Goal: Book appointment/travel/reservation

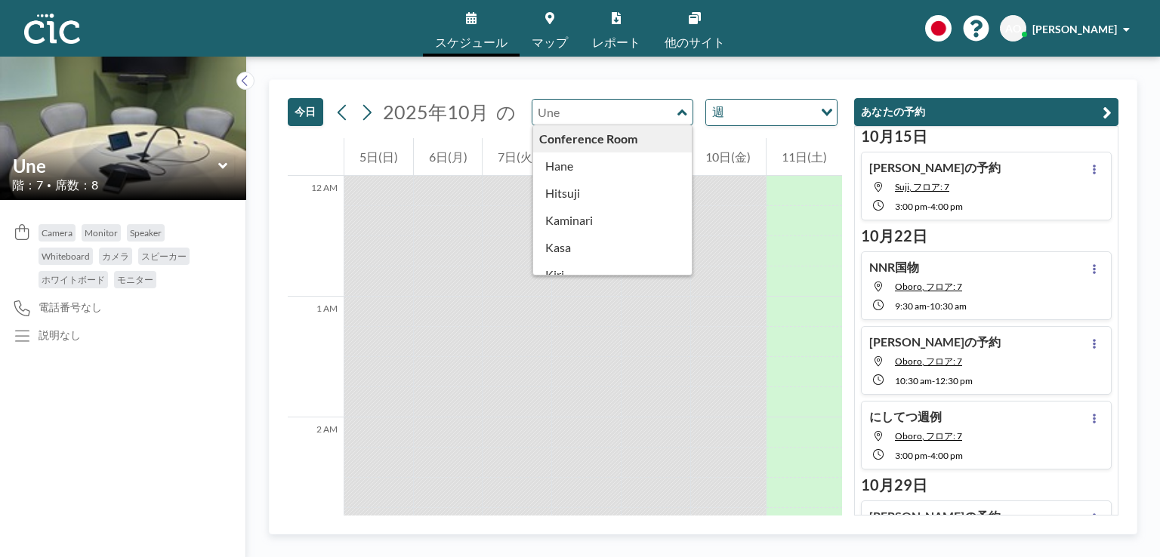
click at [651, 110] on input "text" at bounding box center [604, 112] width 145 height 25
type input "Hitsuji"
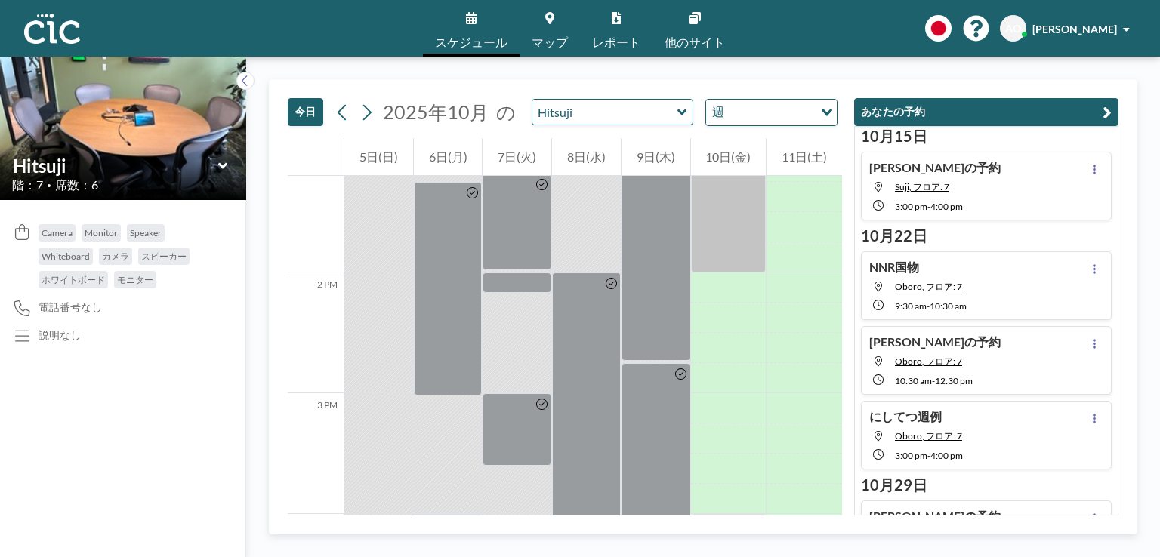
scroll to position [1462, 0]
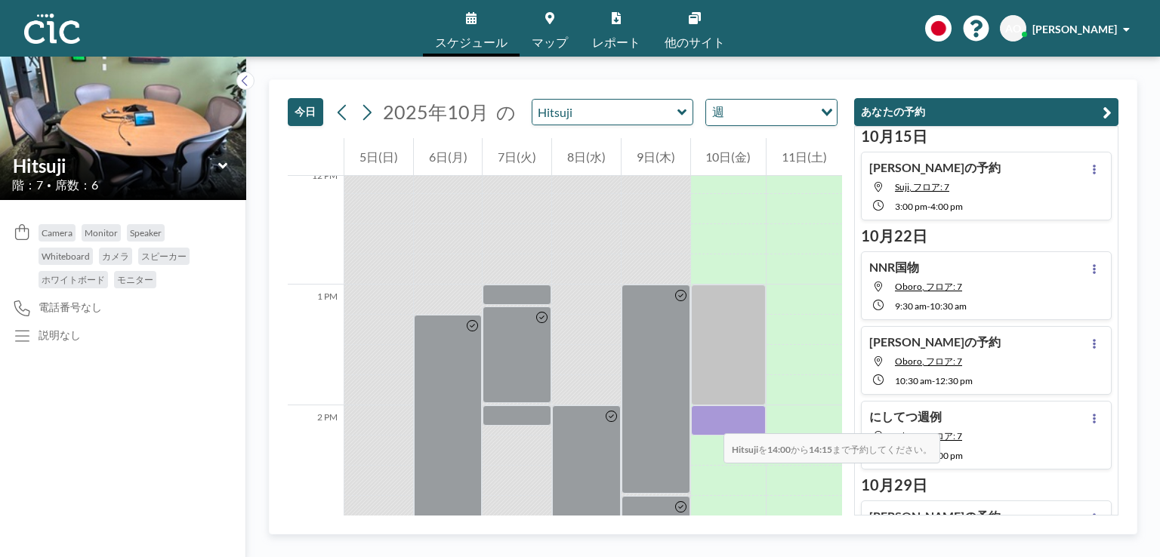
click at [708, 418] on div at bounding box center [729, 421] width 76 height 30
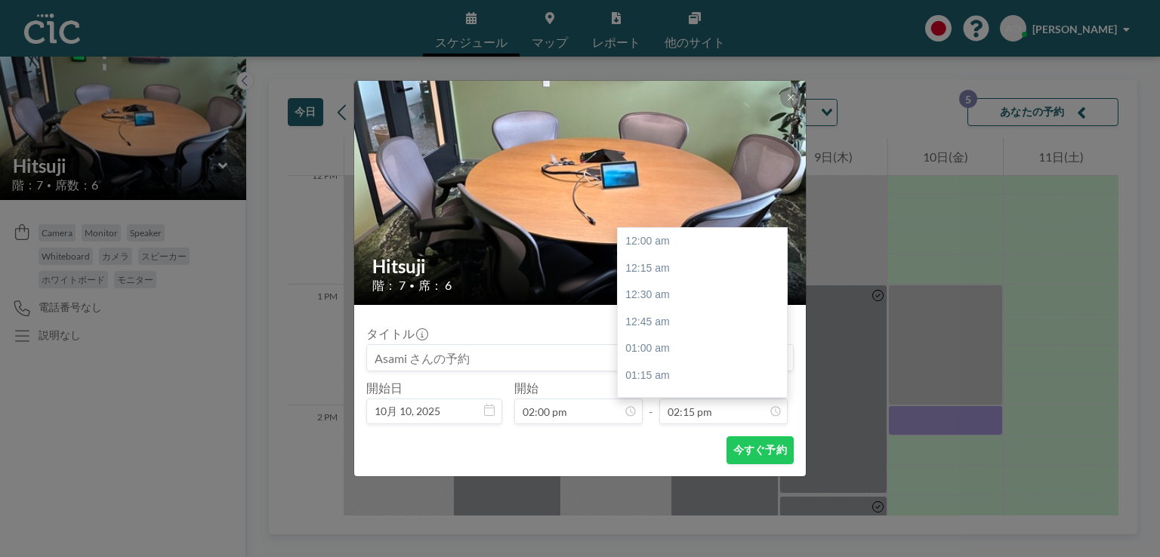
scroll to position [1532, 0]
click at [674, 316] on div "03:00 pm" at bounding box center [706, 323] width 177 height 27
type input "03:00 pm"
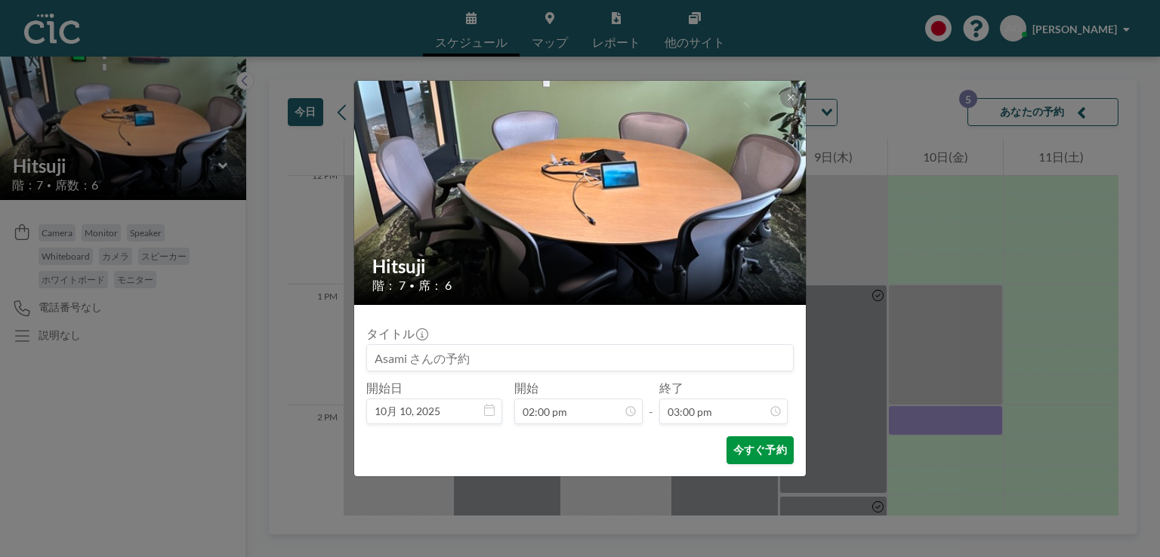
scroll to position [1613, 0]
click at [747, 460] on button "今すぐ予約" at bounding box center [759, 451] width 67 height 28
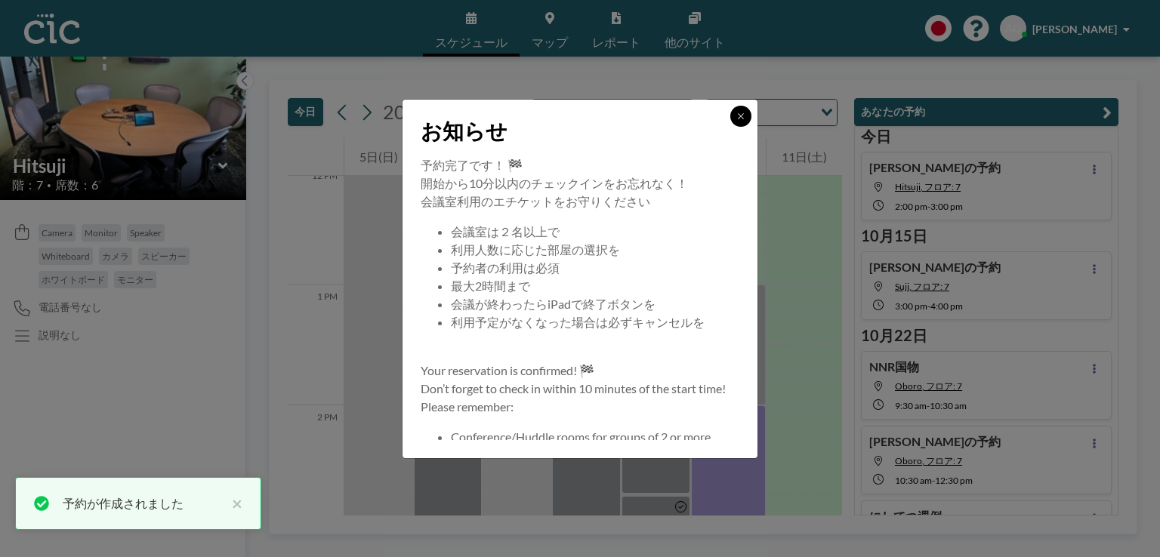
click at [742, 112] on icon at bounding box center [740, 116] width 9 height 9
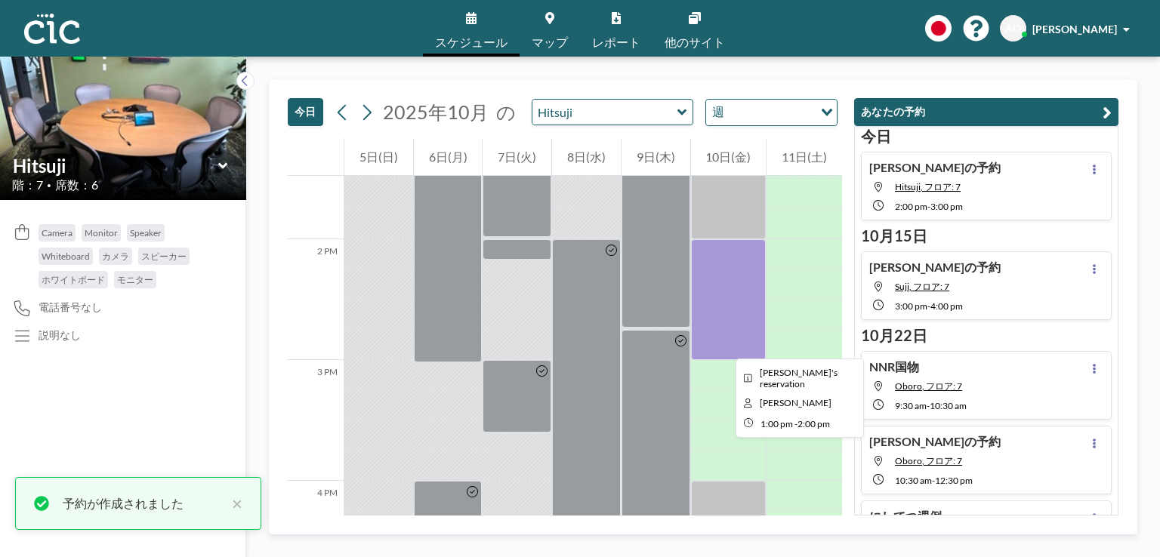
scroll to position [1633, 0]
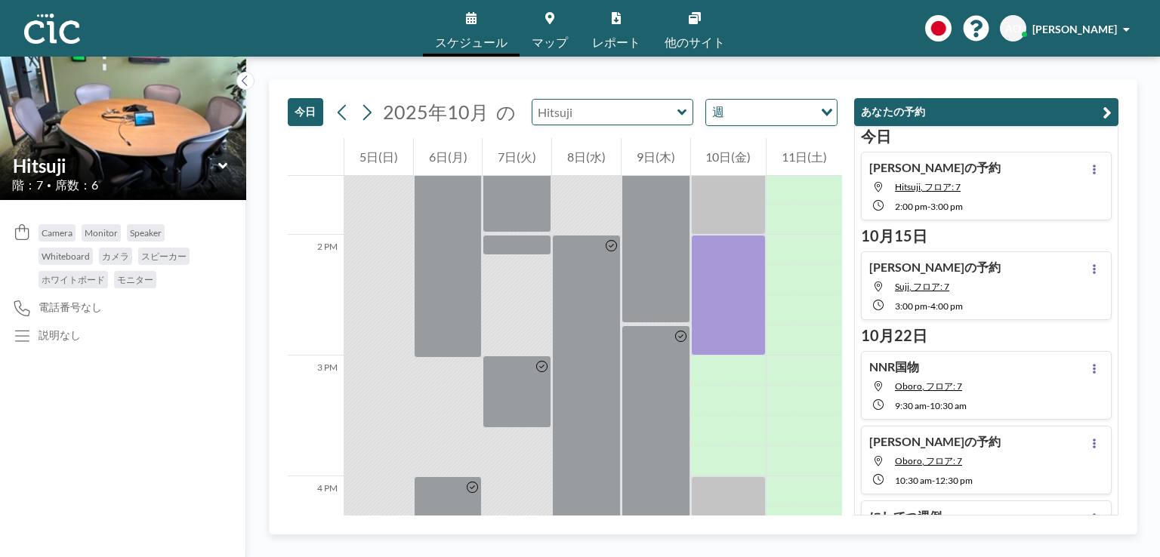
click at [560, 119] on input "text" at bounding box center [604, 112] width 145 height 25
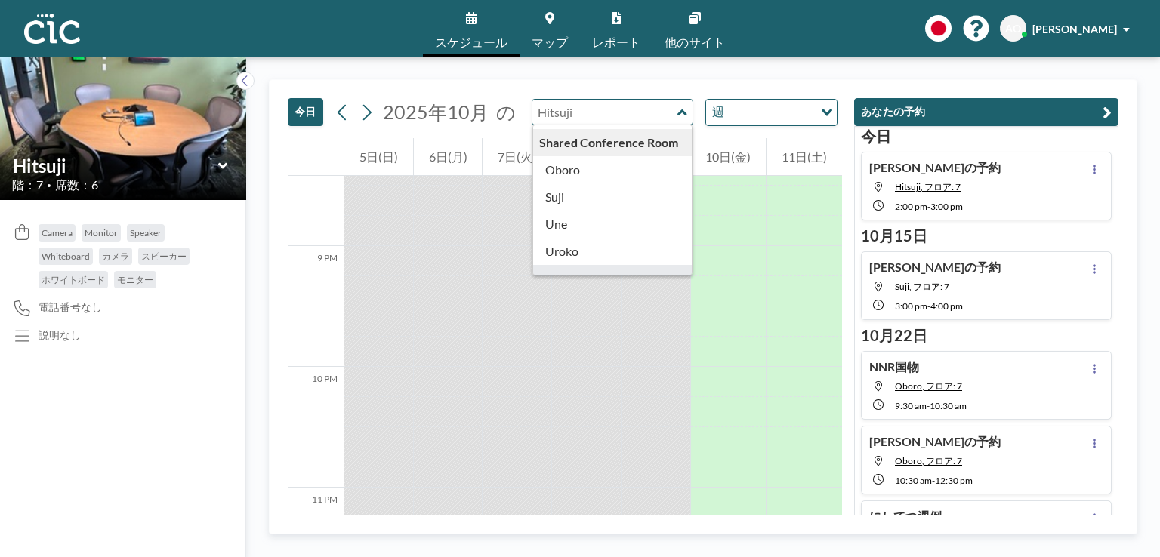
scroll to position [754, 0]
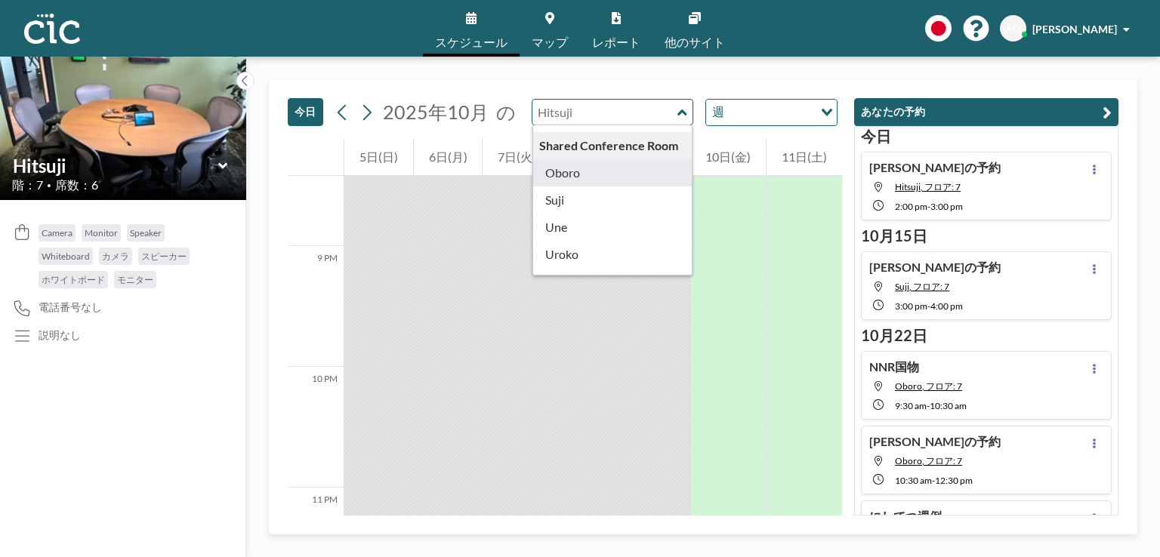
type input "Oboro"
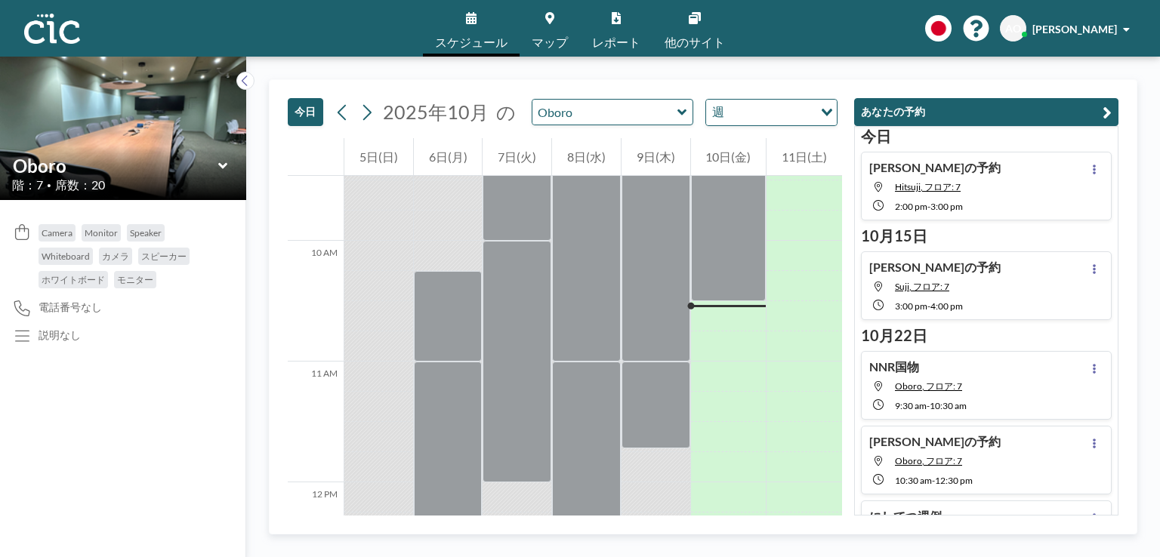
scroll to position [1139, 0]
